Goal: Transaction & Acquisition: Purchase product/service

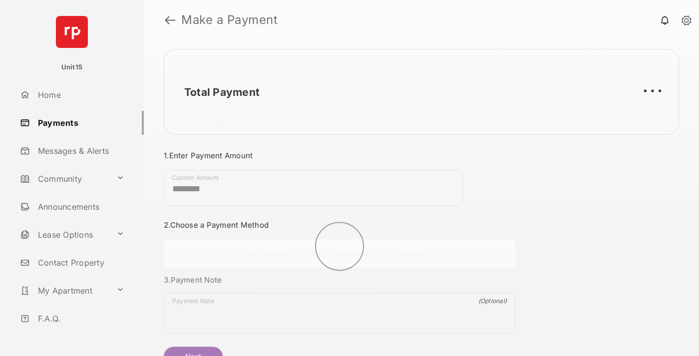
scroll to position [54, 0]
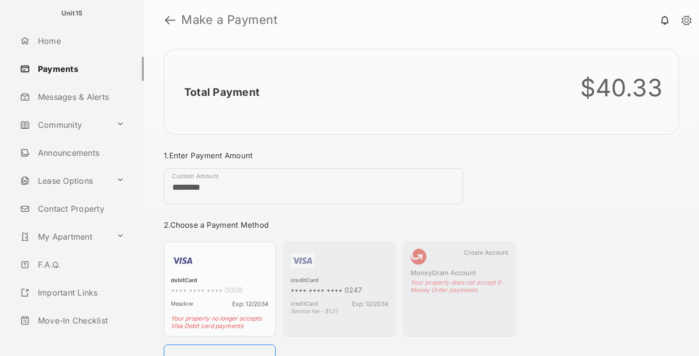
click at [78, 337] on link "Logout" at bounding box center [80, 349] width 128 height 24
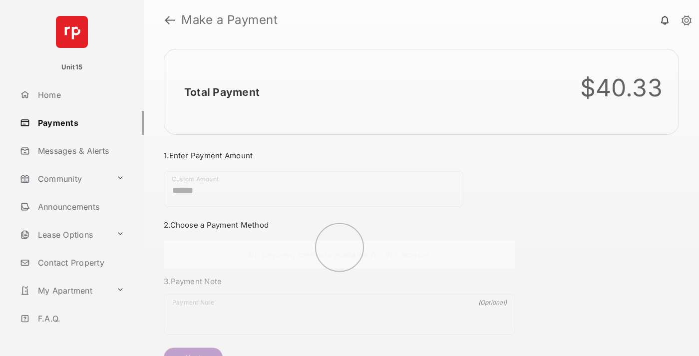
scroll to position [54, 0]
